Goal: Find specific page/section: Find specific page/section

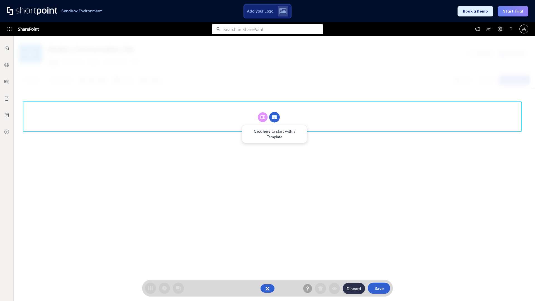
click at [275, 117] on circle at bounding box center [274, 117] width 11 height 11
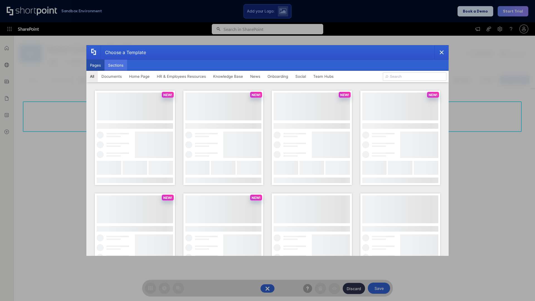
click at [116, 65] on button "Sections" at bounding box center [116, 65] width 23 height 11
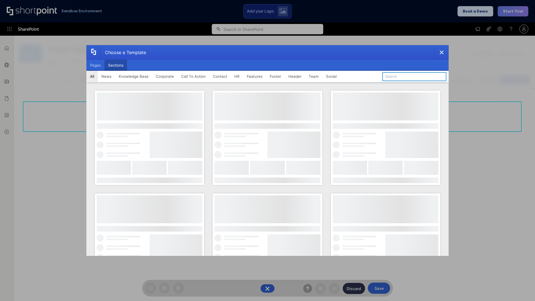
type input "Service Block 3"
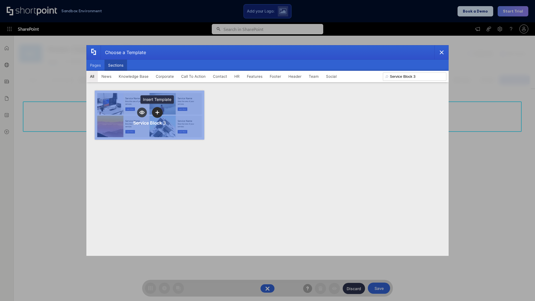
click at [157, 112] on icon "template selector" at bounding box center [157, 112] width 4 height 4
